Goal: Information Seeking & Learning: Learn about a topic

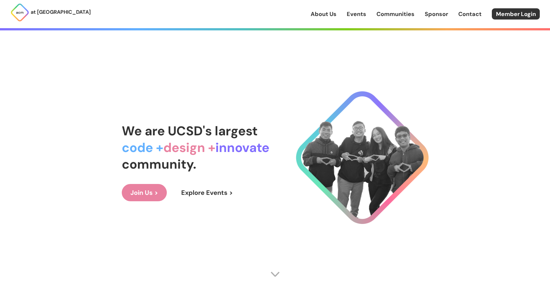
click at [199, 190] on link "Explore Events >" at bounding box center [207, 192] width 69 height 17
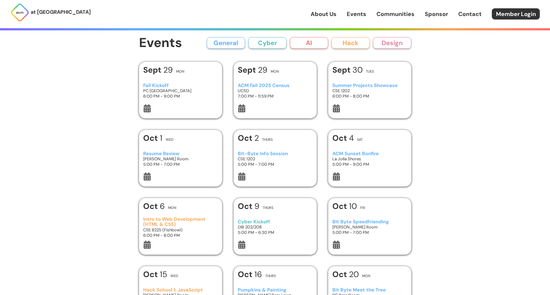
click at [304, 41] on button "AI" at bounding box center [309, 43] width 38 height 12
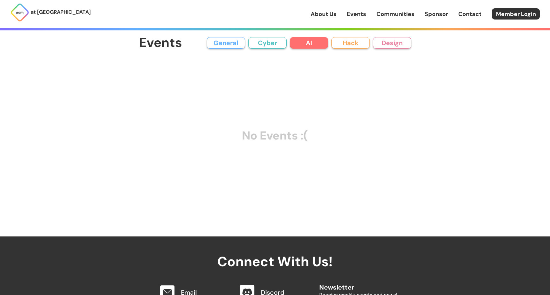
click at [280, 42] on button "Cyber" at bounding box center [268, 43] width 38 height 12
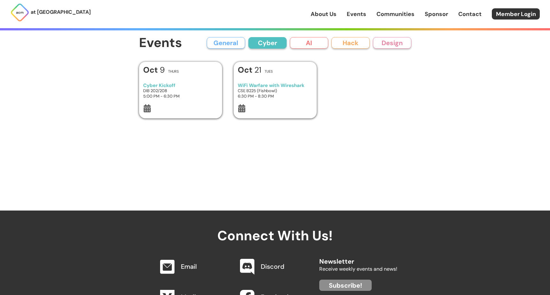
click at [355, 42] on button "Hack" at bounding box center [351, 43] width 38 height 12
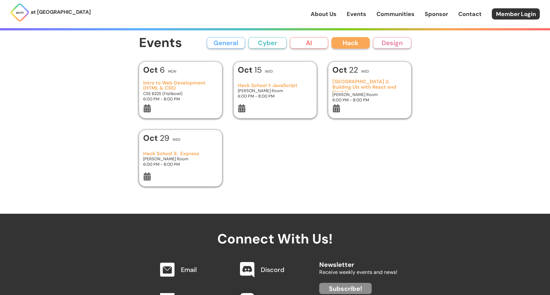
click at [401, 45] on button "Design" at bounding box center [392, 43] width 38 height 12
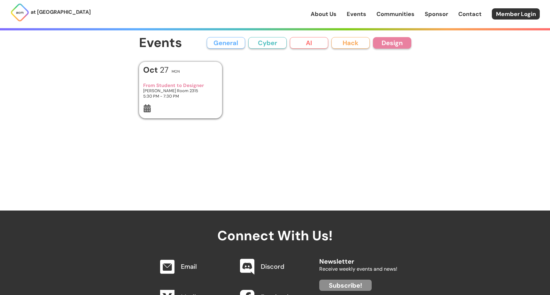
click at [357, 42] on button "Hack" at bounding box center [351, 43] width 38 height 12
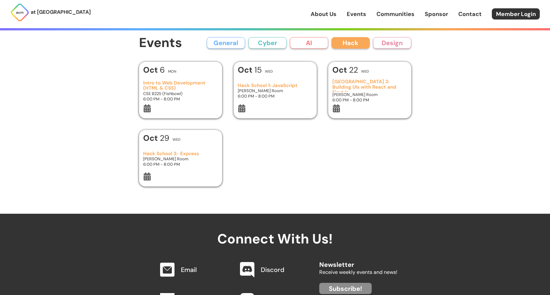
click at [321, 43] on button "AI" at bounding box center [309, 43] width 38 height 12
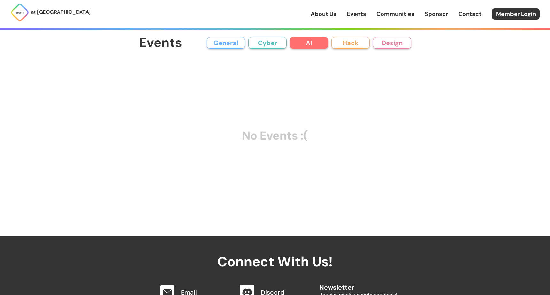
click at [230, 40] on button "General" at bounding box center [226, 43] width 38 height 12
